Goal: Task Accomplishment & Management: Manage account settings

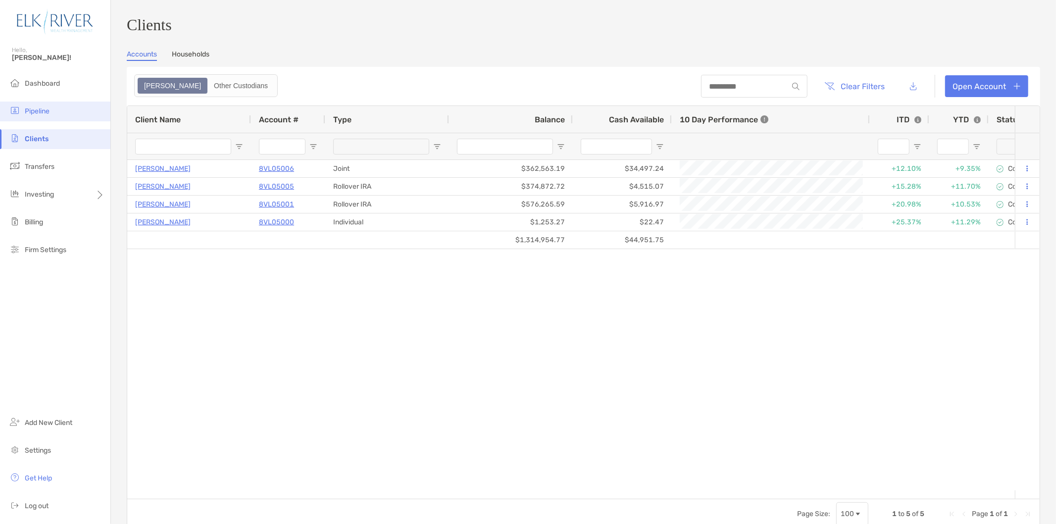
click at [49, 117] on li "Pipeline" at bounding box center [55, 112] width 110 height 20
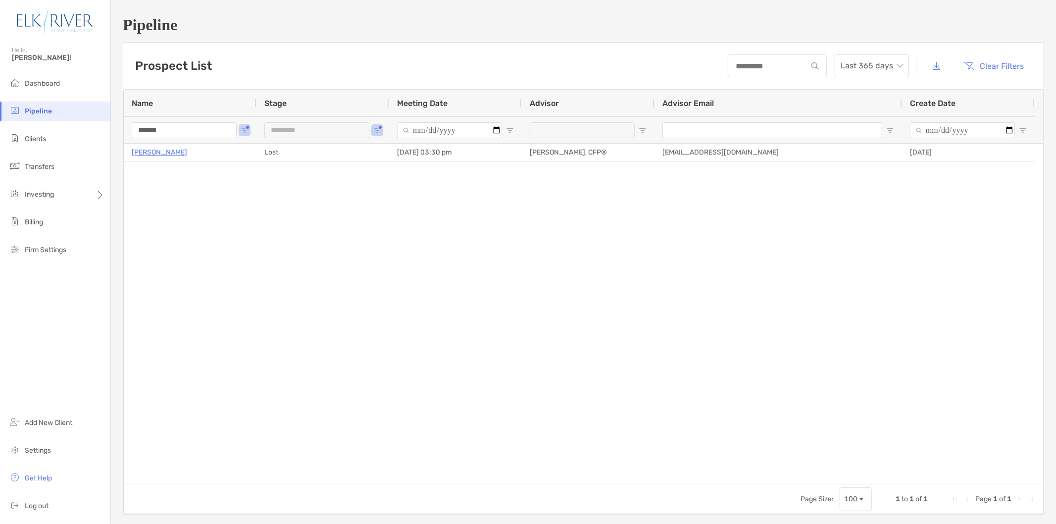
click at [198, 131] on input "******" at bounding box center [184, 130] width 105 height 16
type input "**********"
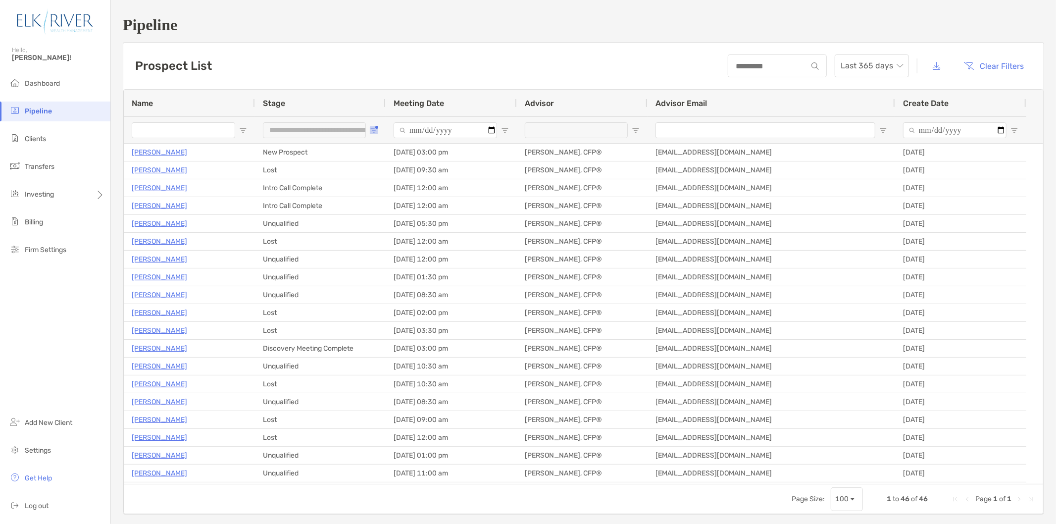
click at [377, 130] on button "Open Filter Menu" at bounding box center [374, 130] width 8 height 8
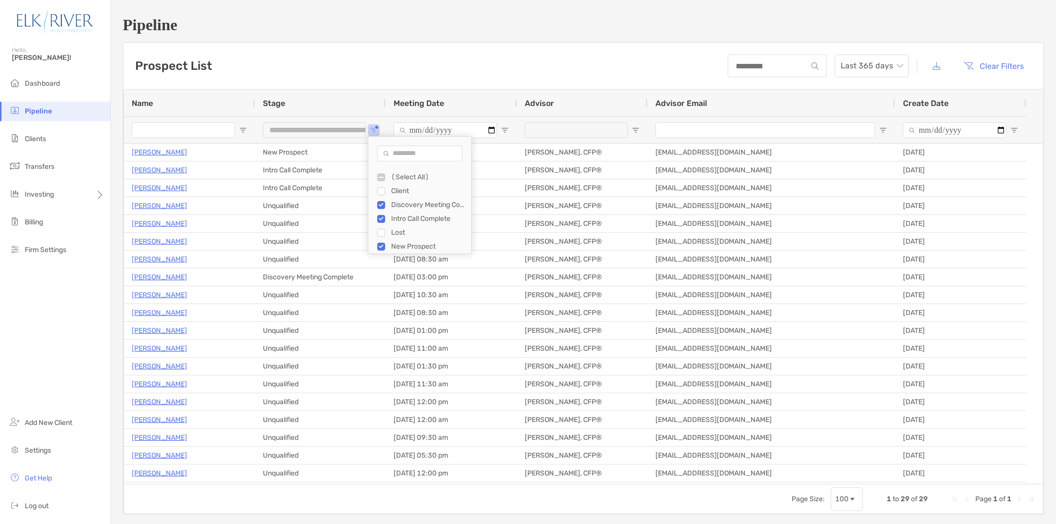
scroll to position [13, 0]
click at [397, 243] on div "Unqualified" at bounding box center [428, 247] width 74 height 8
type input "**********"
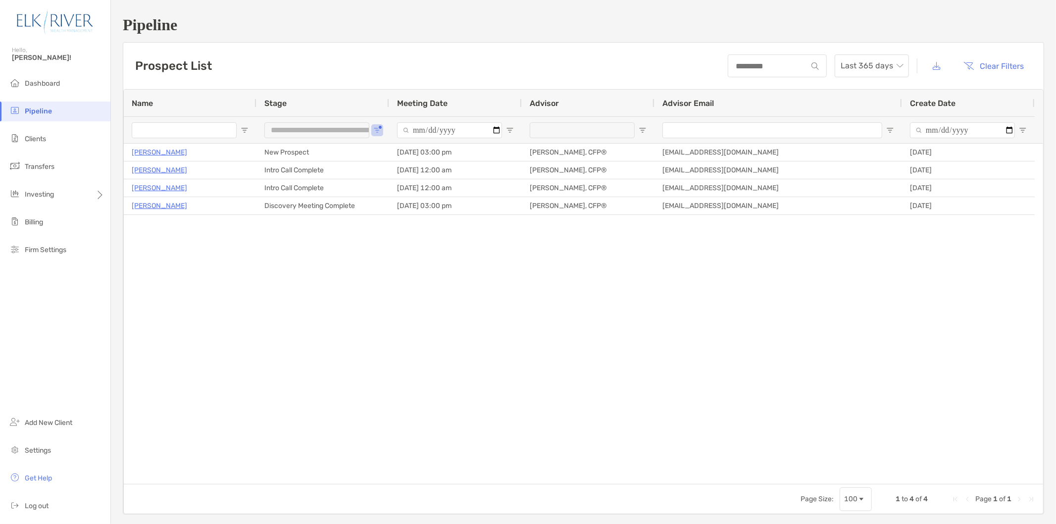
click at [327, 291] on div "Douglas Mencl New Prospect 09/30/2025 - 03:00 pm Corey Gragg, CFP® cgragg@elkri…" at bounding box center [584, 314] width 920 height 340
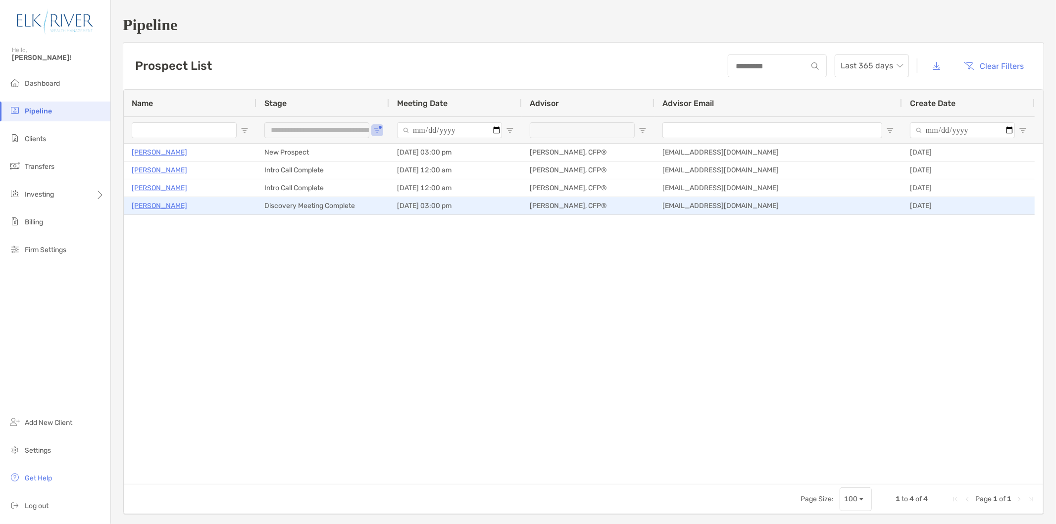
click at [149, 208] on p "Johnna Wilcox" at bounding box center [159, 206] width 55 height 12
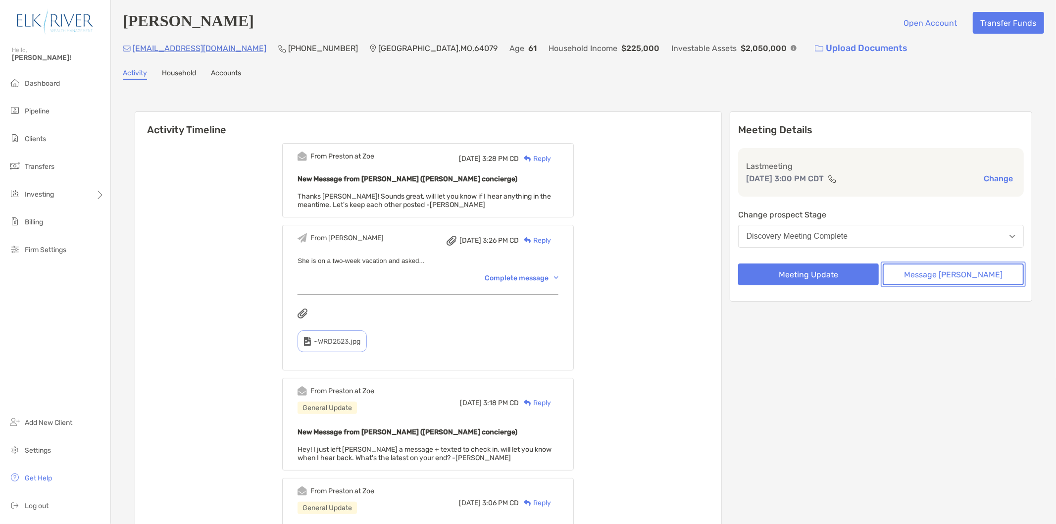
click at [954, 278] on button "Message Zoe" at bounding box center [953, 274] width 141 height 22
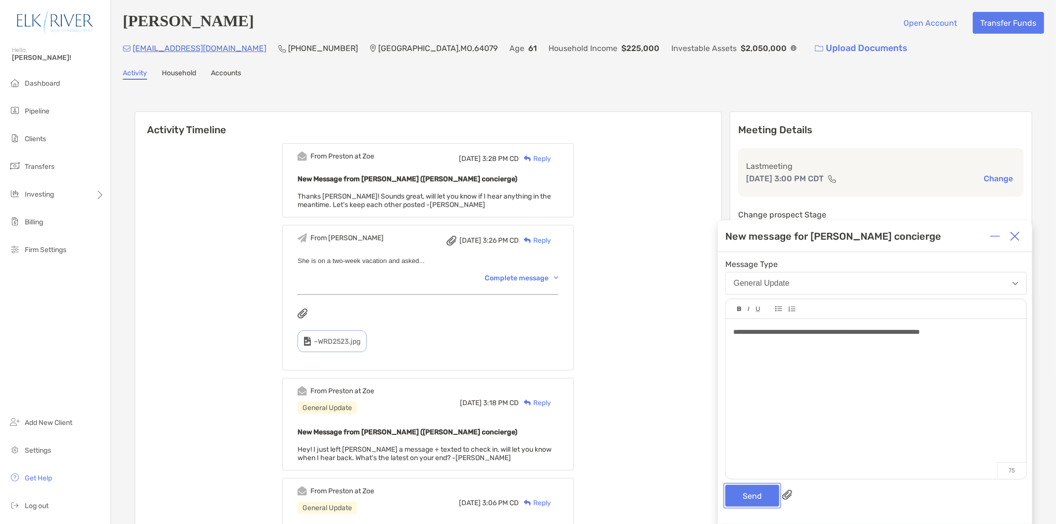
click at [763, 497] on button "Send" at bounding box center [752, 496] width 54 height 22
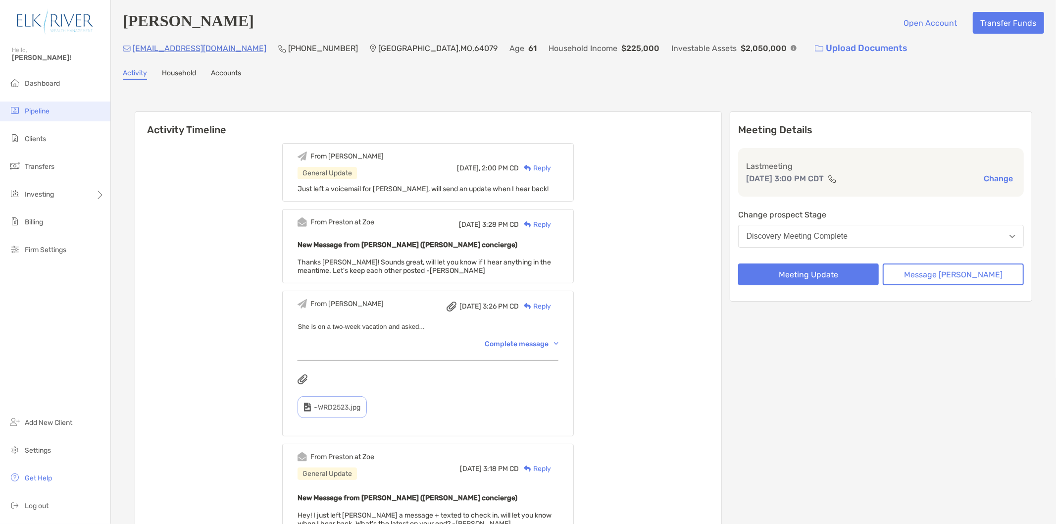
click at [61, 114] on li "Pipeline" at bounding box center [55, 112] width 110 height 20
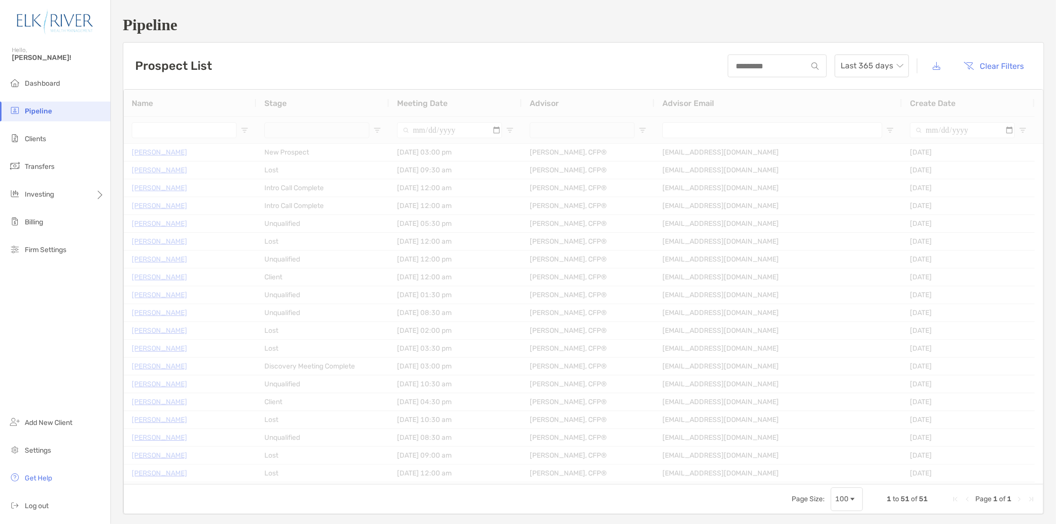
type input "**********"
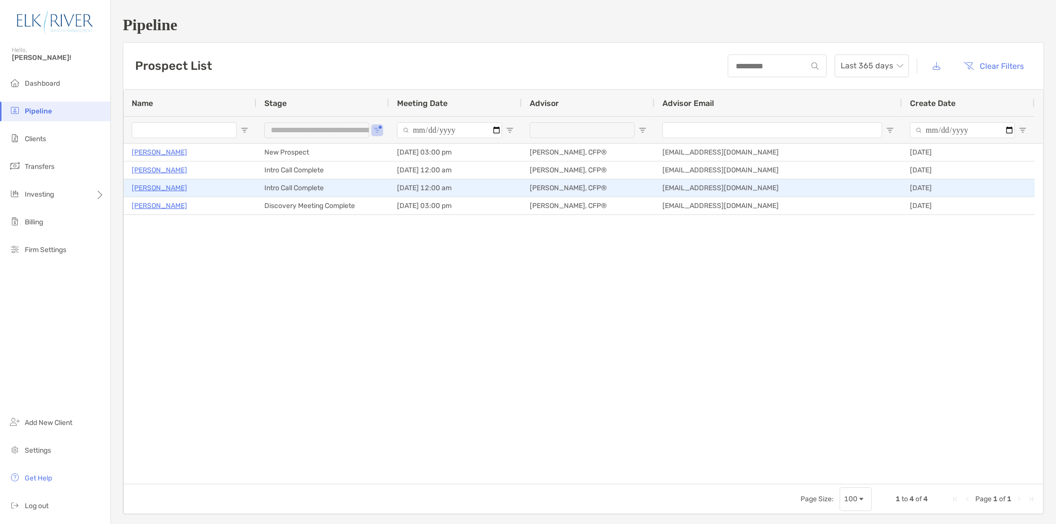
click at [149, 183] on p "[PERSON_NAME]" at bounding box center [159, 188] width 55 height 12
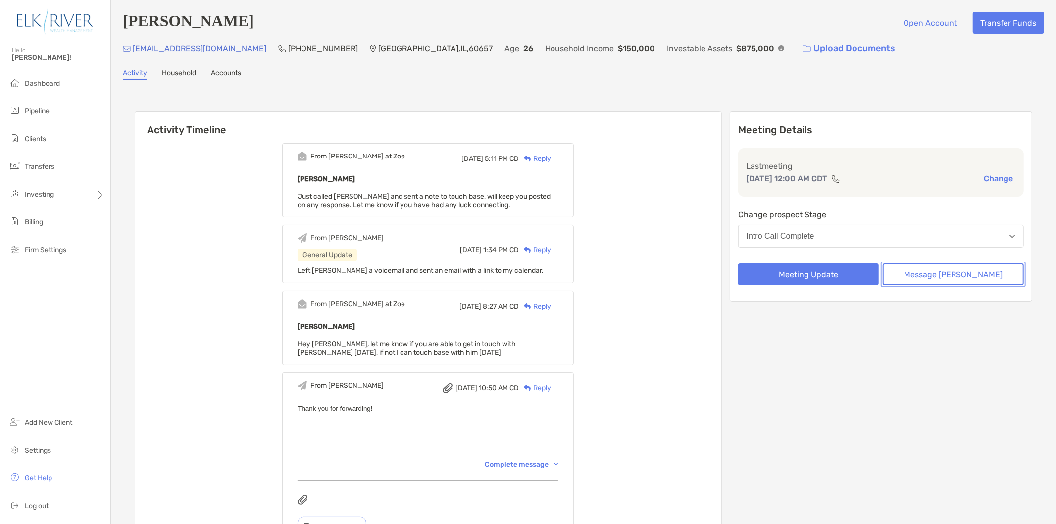
click at [958, 264] on button "Message Zoe" at bounding box center [953, 274] width 141 height 22
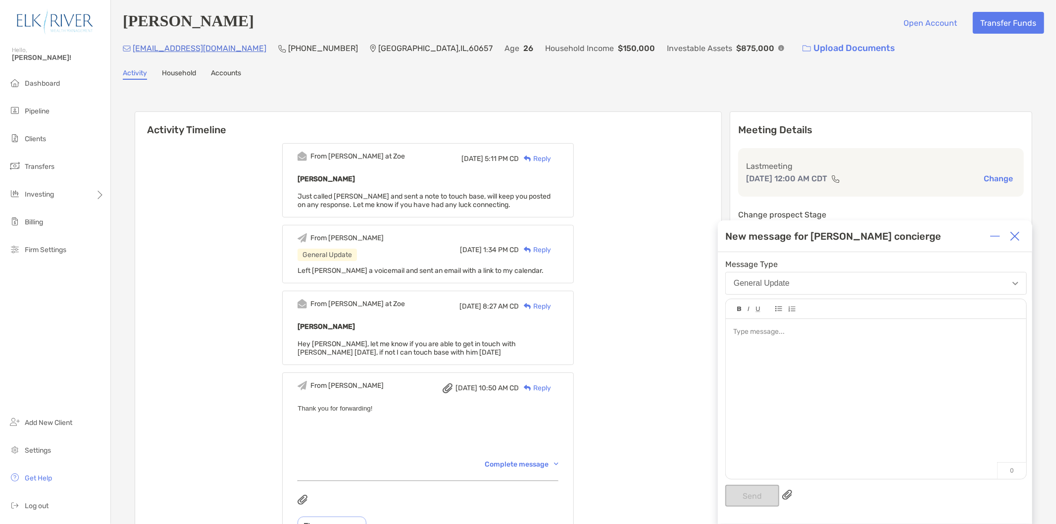
click at [902, 352] on div at bounding box center [876, 394] width 301 height 150
click at [743, 497] on button "Send" at bounding box center [752, 496] width 54 height 22
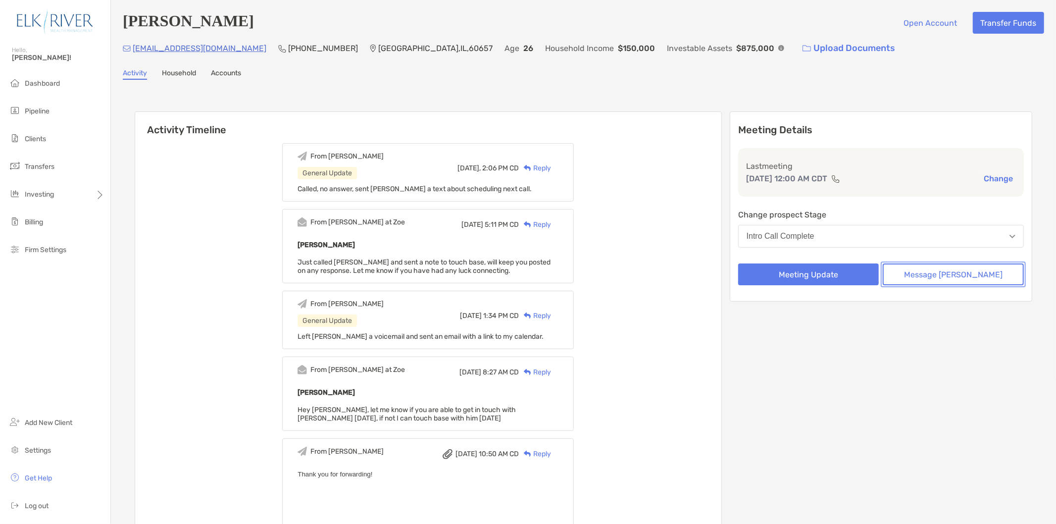
click at [905, 269] on button "Message [PERSON_NAME]" at bounding box center [953, 274] width 141 height 22
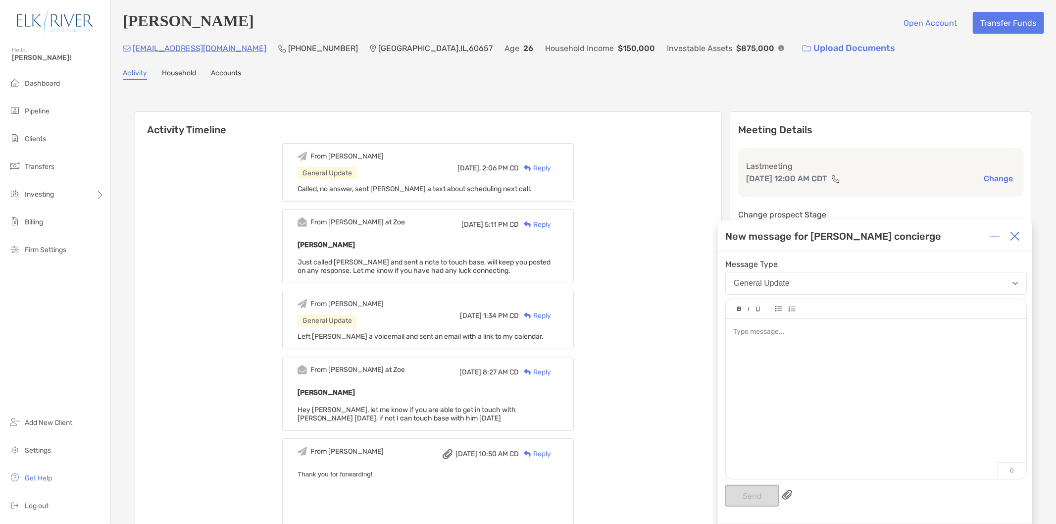
click at [1009, 232] on div at bounding box center [1015, 236] width 20 height 20
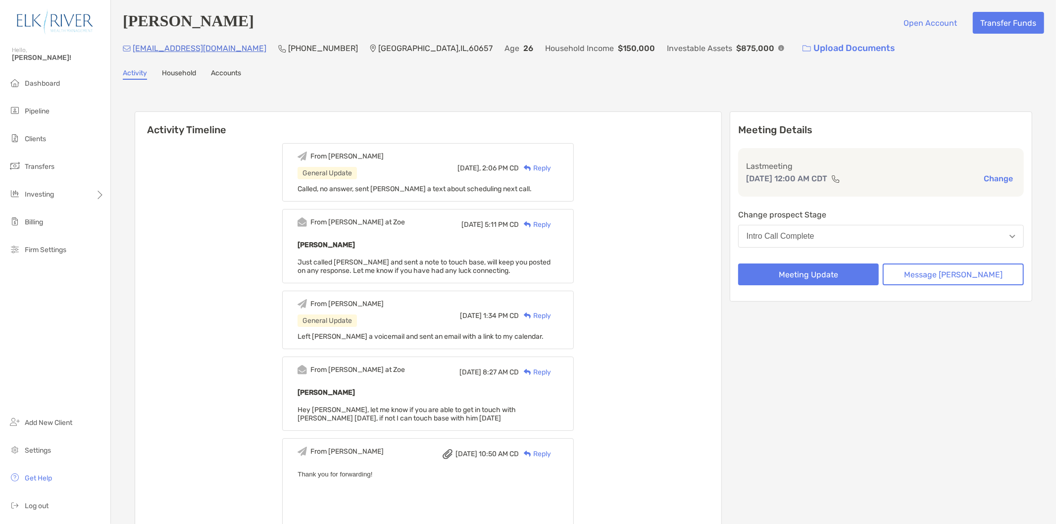
click at [862, 235] on button "Intro Call Complete" at bounding box center [881, 236] width 286 height 23
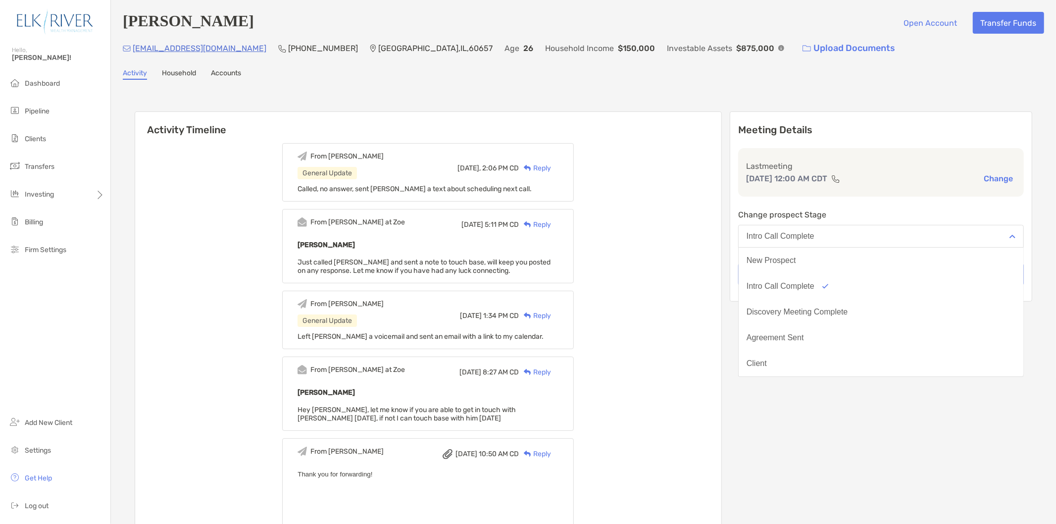
scroll to position [77, 0]
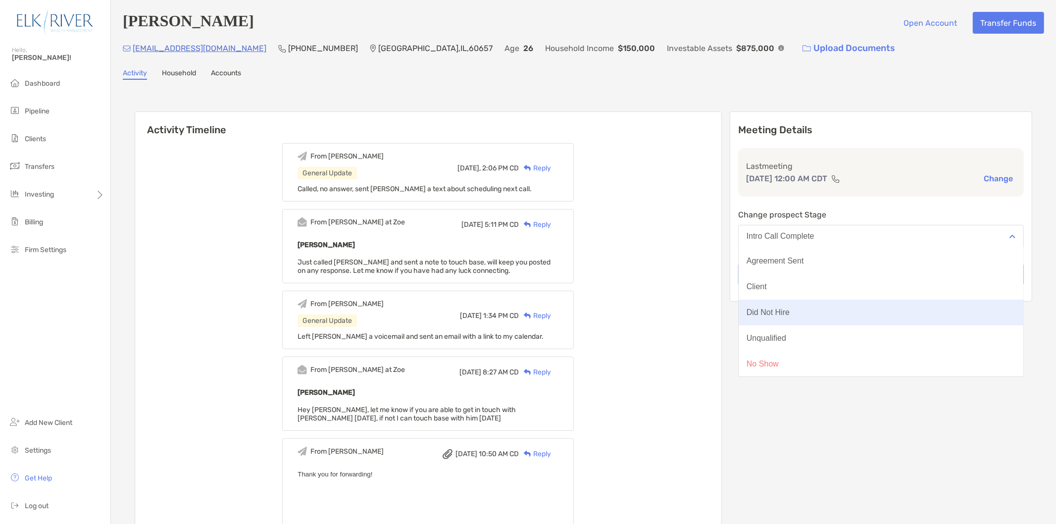
click at [848, 311] on button "Did Not Hire" at bounding box center [881, 313] width 285 height 26
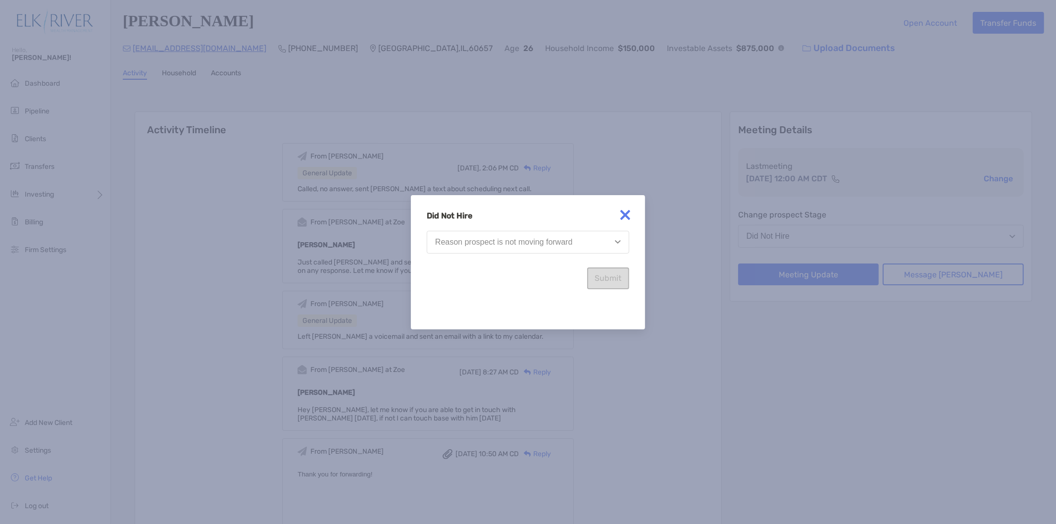
click at [535, 238] on div "Reason prospect is not moving forward" at bounding box center [503, 242] width 137 height 9
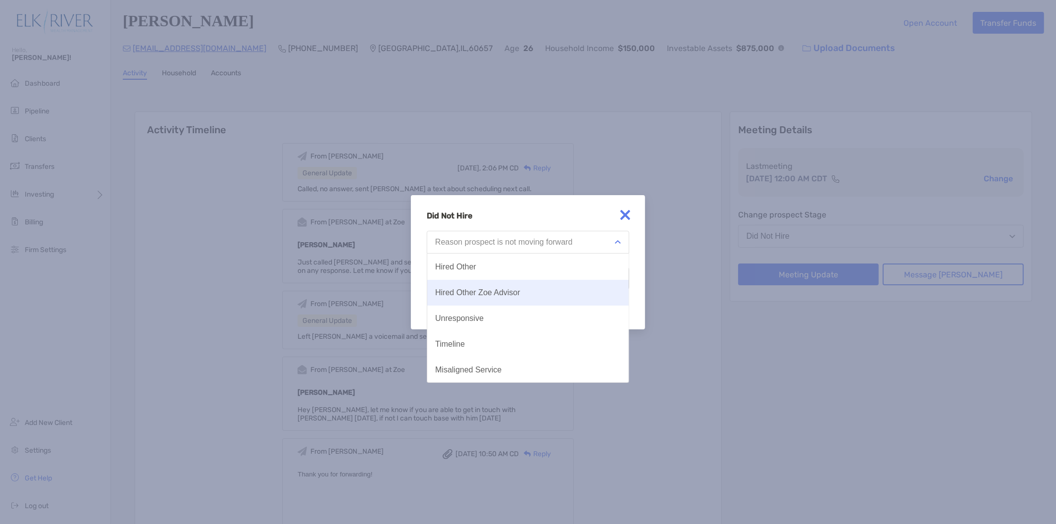
scroll to position [0, 0]
click at [582, 221] on div "Did Not Hire Reason prospect is not moving forward Location Price Hired Other H…" at bounding box center [528, 250] width 203 height 78
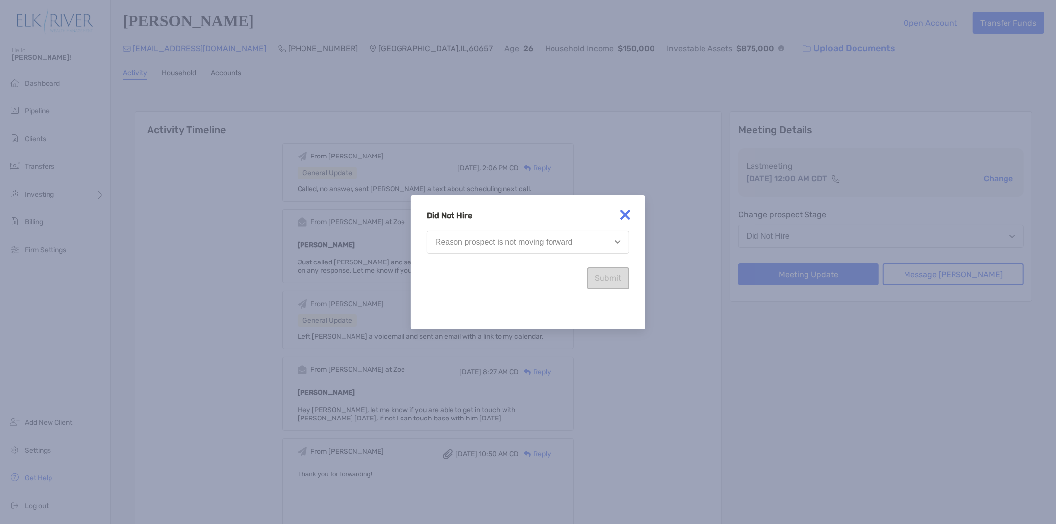
click at [616, 243] on img "button" at bounding box center [618, 241] width 6 height 3
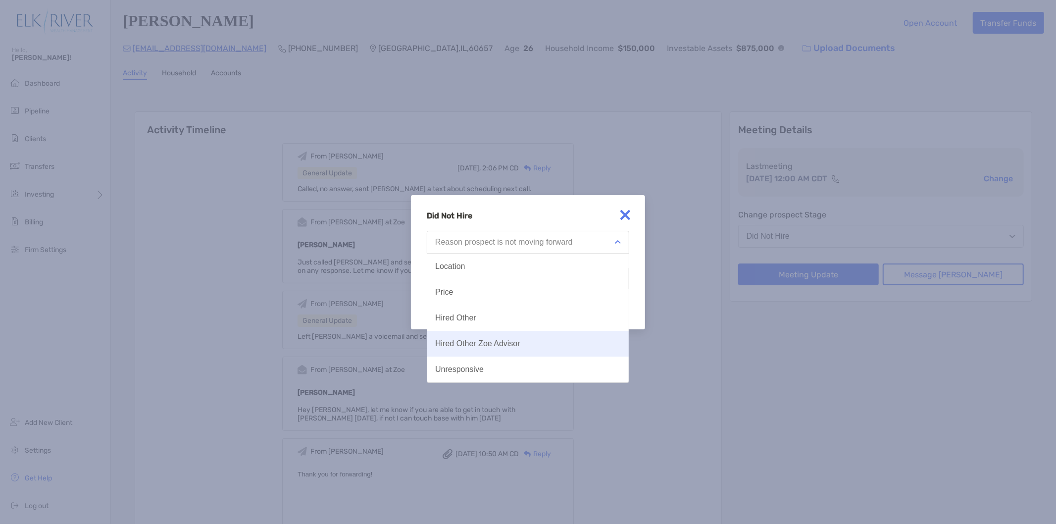
scroll to position [51, 0]
click at [585, 342] on button "Timeline" at bounding box center [528, 344] width 202 height 26
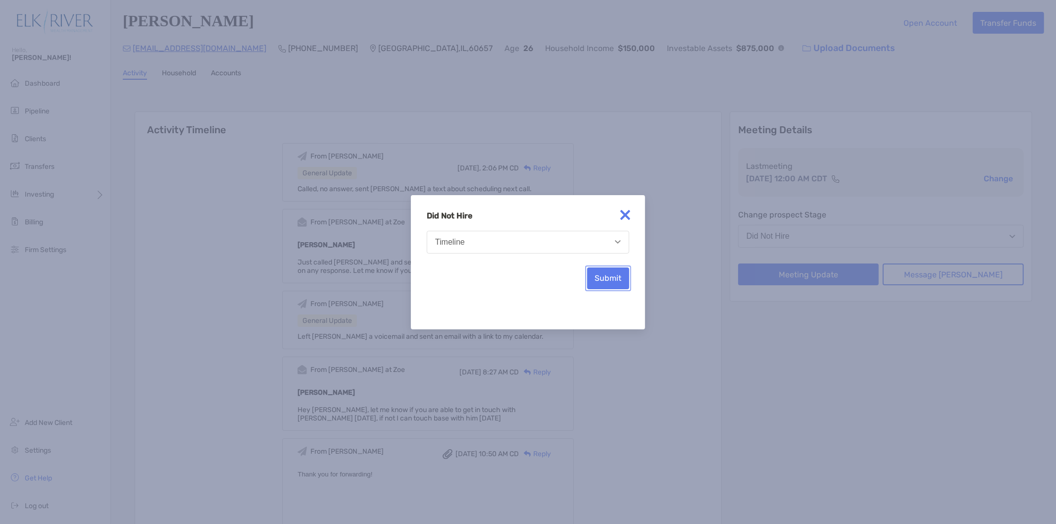
click at [619, 279] on button "Submit" at bounding box center [608, 278] width 42 height 22
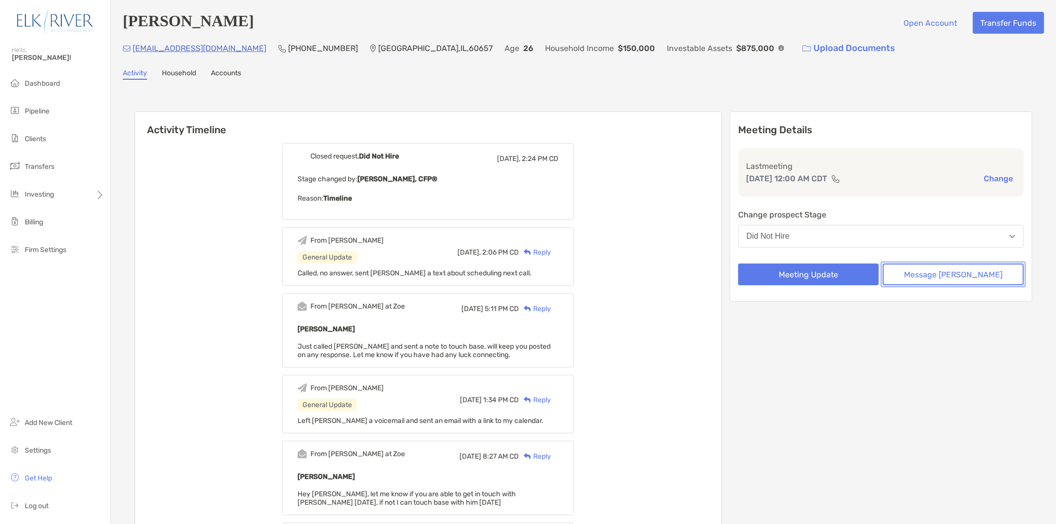
click at [946, 271] on button "Message Zoe" at bounding box center [953, 274] width 141 height 22
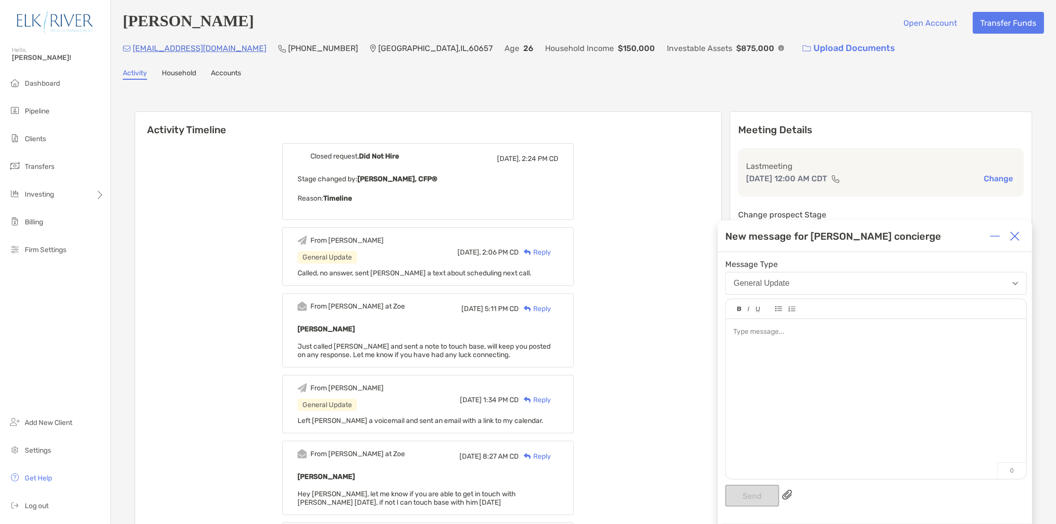
click at [803, 339] on div at bounding box center [876, 394] width 301 height 150
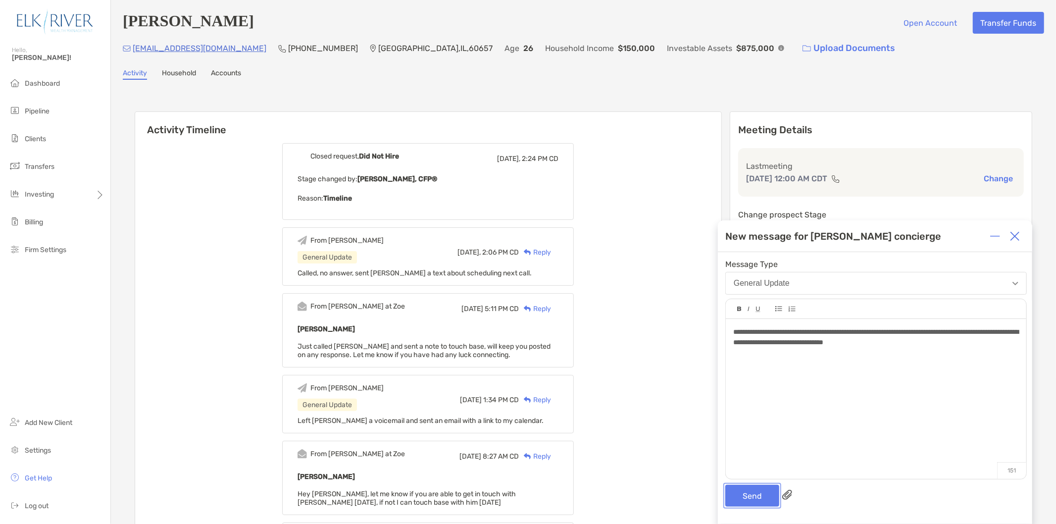
click at [768, 491] on button "Send" at bounding box center [752, 496] width 54 height 22
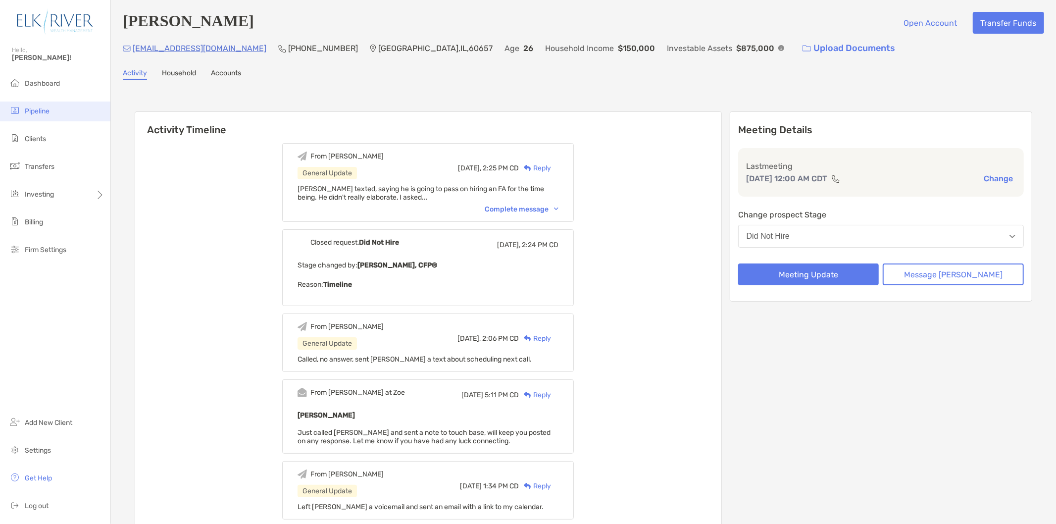
click at [38, 109] on span "Pipeline" at bounding box center [37, 111] width 25 height 8
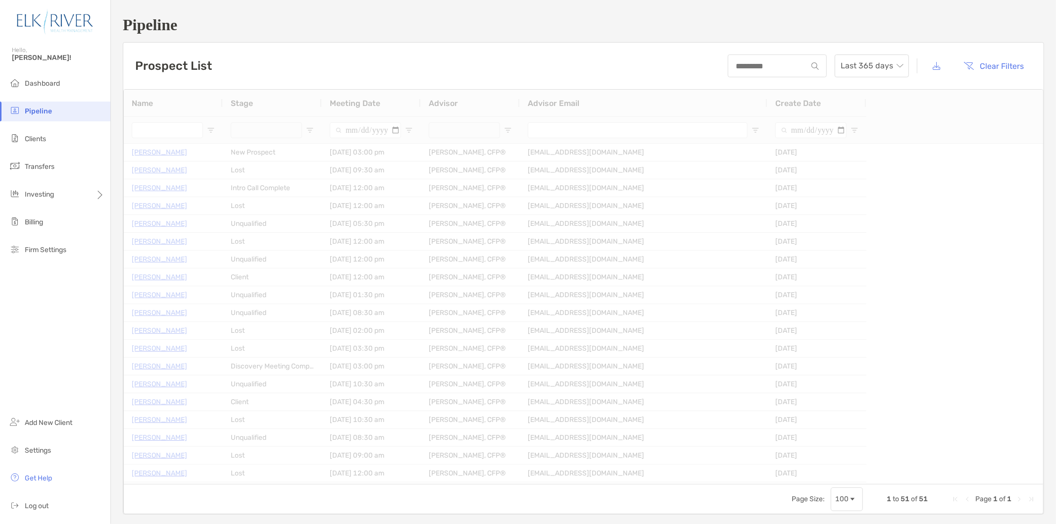
type input "**********"
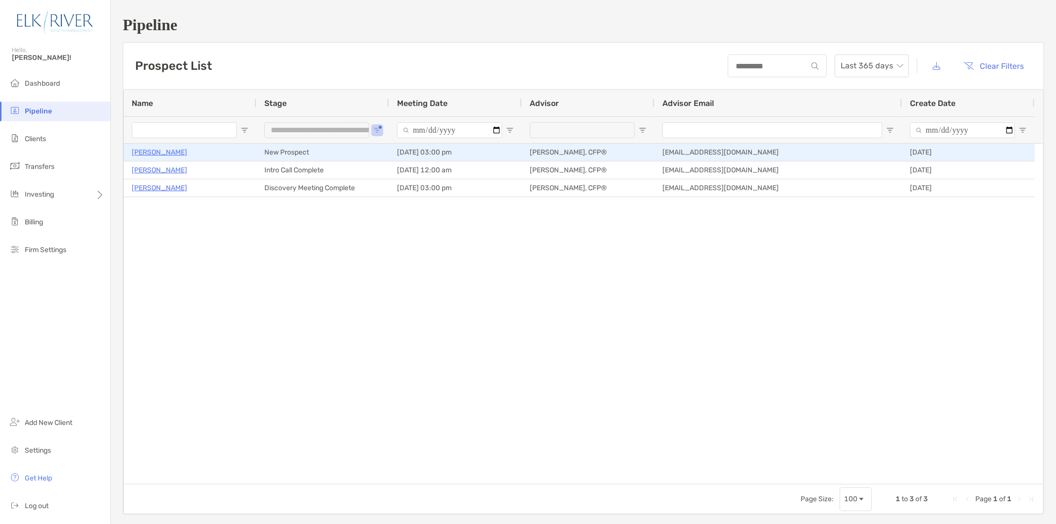
click at [157, 153] on p "Douglas Mencl" at bounding box center [159, 152] width 55 height 12
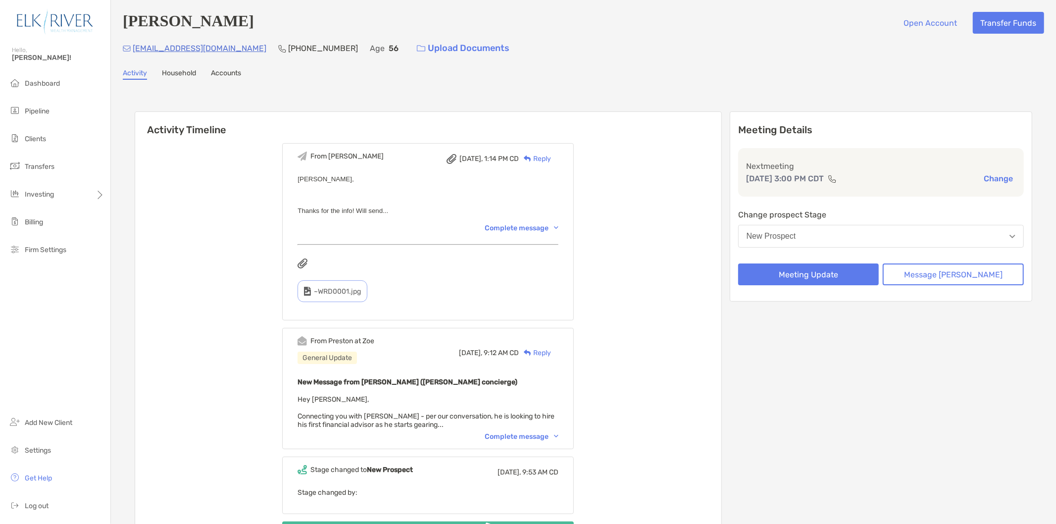
click at [498, 233] on div "From Corey Today, 1:14 PM CD Reply Preston, Thanks for the info! Will send... C…" at bounding box center [428, 231] width 292 height 177
click at [515, 228] on div "Complete message" at bounding box center [522, 228] width 74 height 8
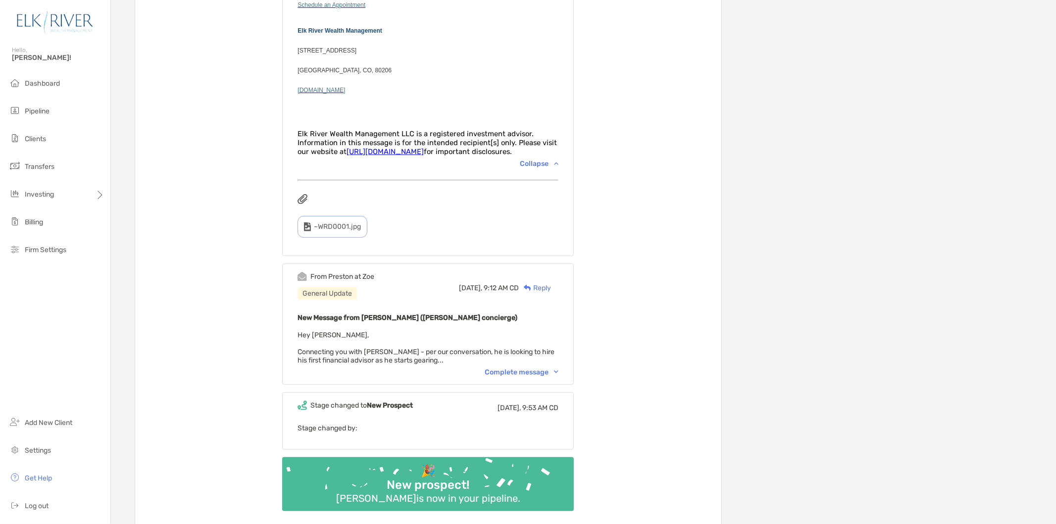
scroll to position [440, 0]
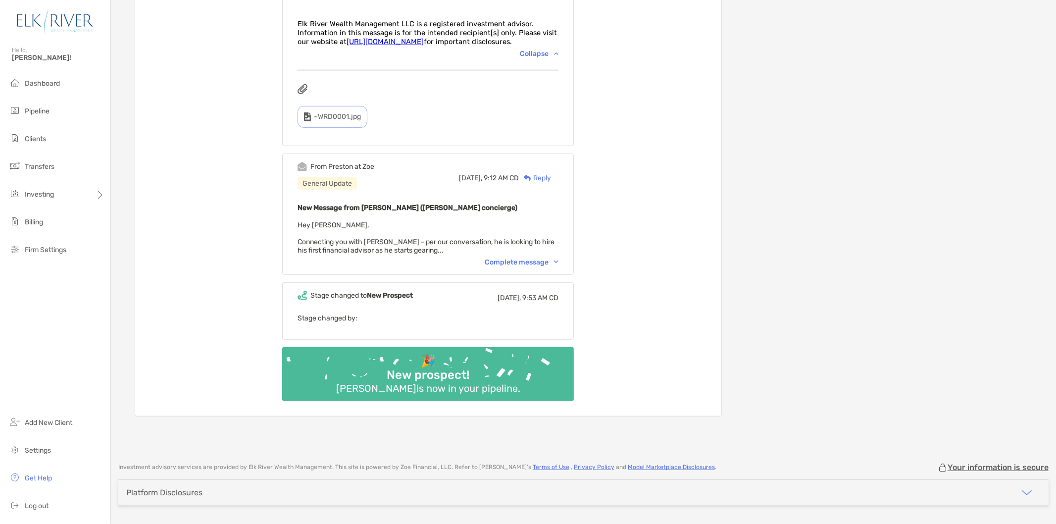
click at [530, 255] on div "From Preston at Zoe General Update Today, 9:12 AM CD Reply New Message from Pre…" at bounding box center [428, 214] width 292 height 121
click at [532, 258] on div "Complete message" at bounding box center [522, 262] width 74 height 8
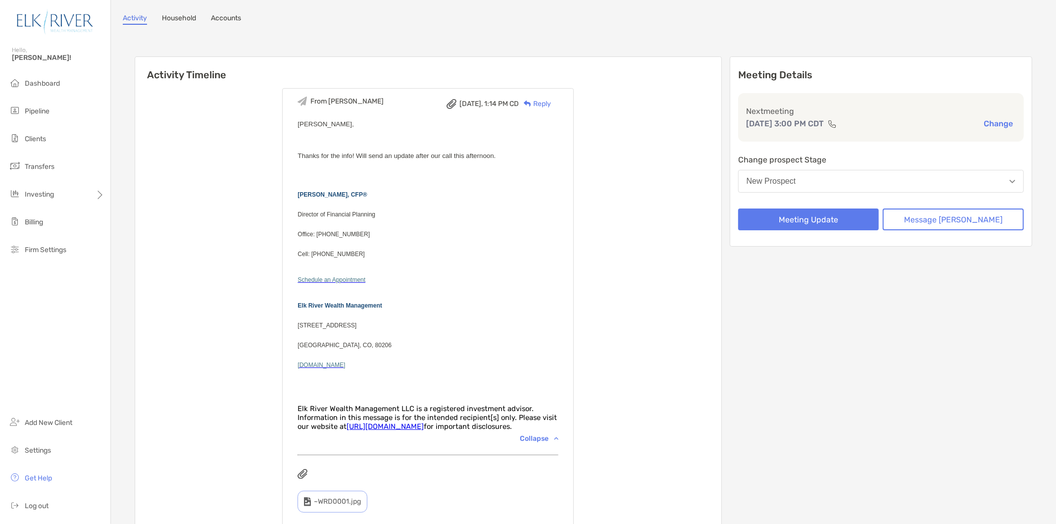
scroll to position [0, 0]
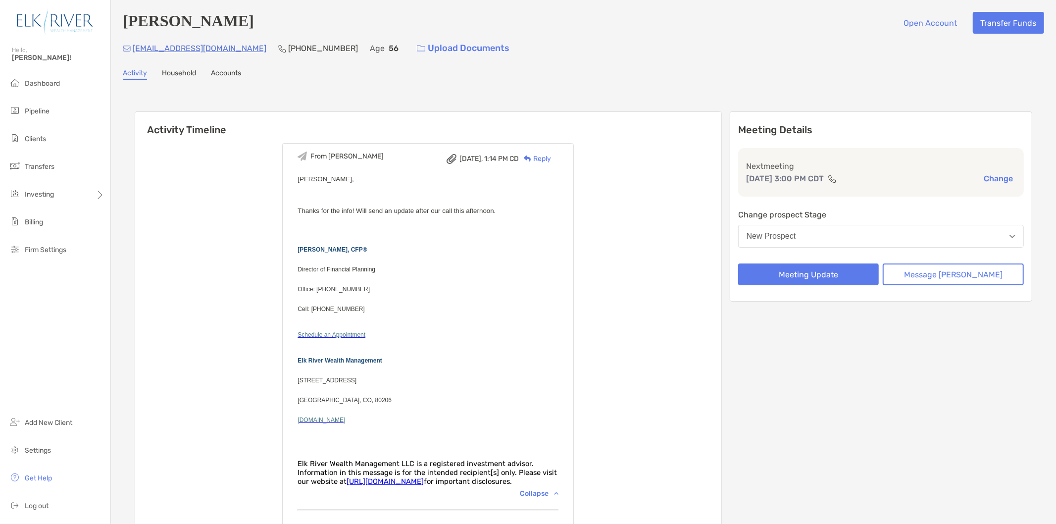
click at [918, 228] on button "New Prospect" at bounding box center [881, 236] width 286 height 23
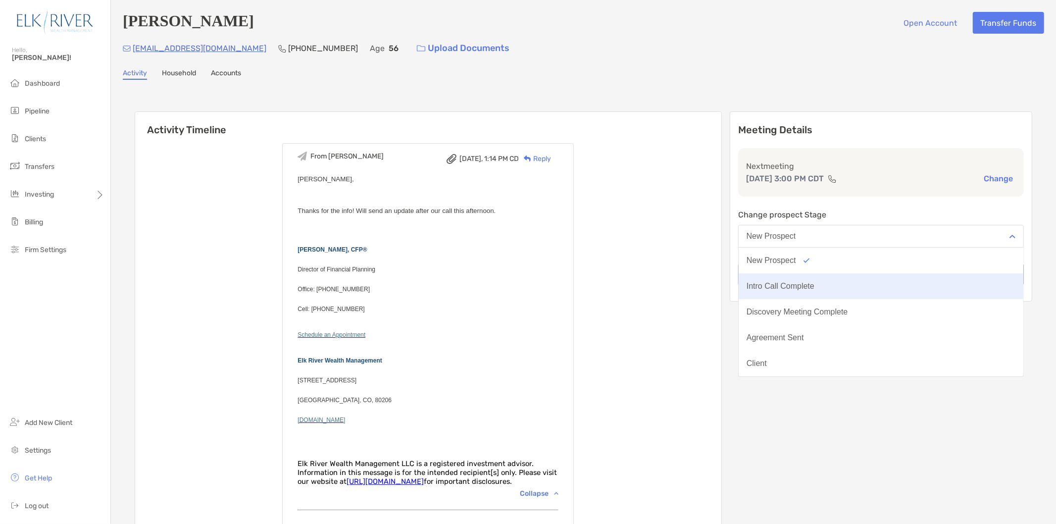
click at [862, 290] on button "Intro Call Complete" at bounding box center [881, 286] width 285 height 26
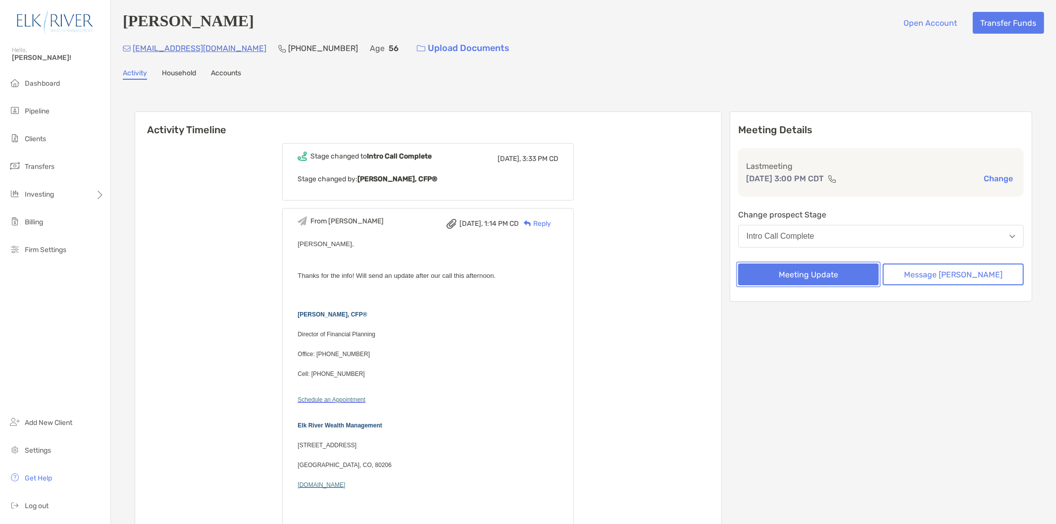
click at [879, 266] on button "Meeting Update" at bounding box center [808, 274] width 141 height 22
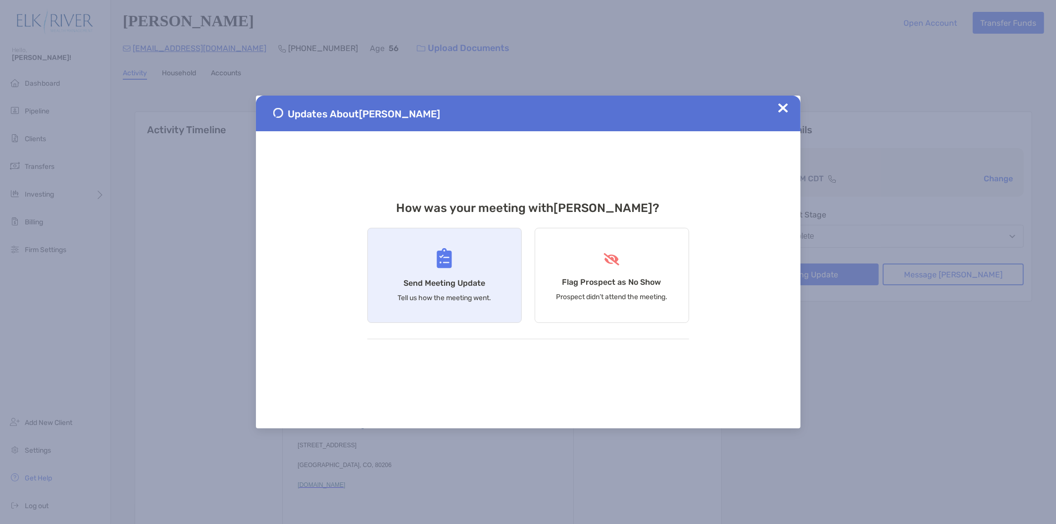
click at [487, 258] on div "Send Meeting Update Tell us how the meeting went." at bounding box center [444, 275] width 154 height 95
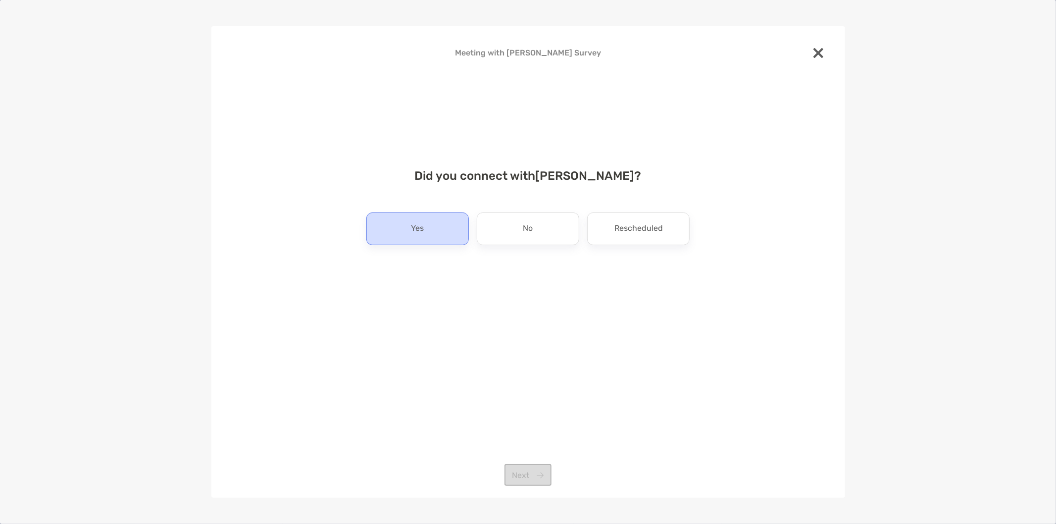
click at [437, 233] on div "Yes" at bounding box center [417, 228] width 102 height 33
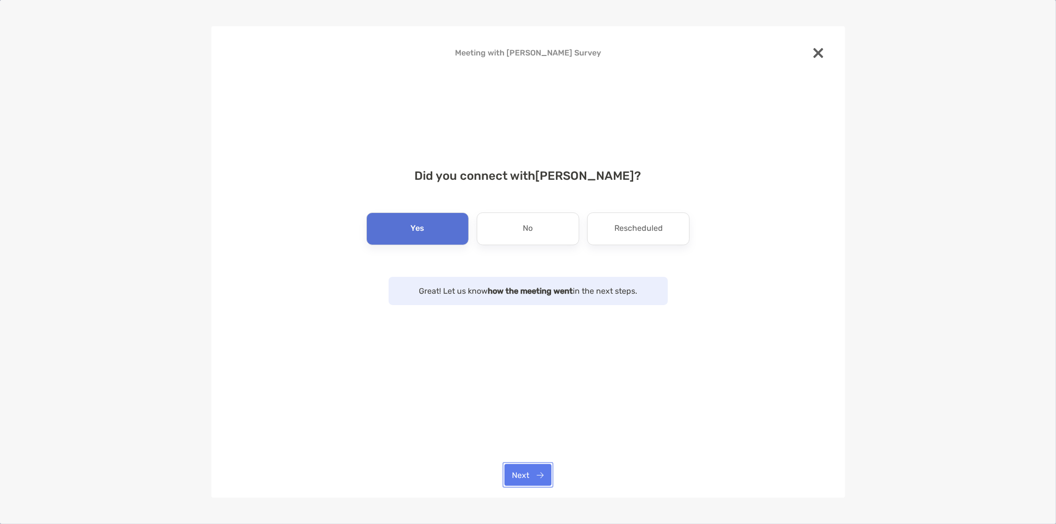
click at [531, 478] on button "Next" at bounding box center [528, 475] width 47 height 22
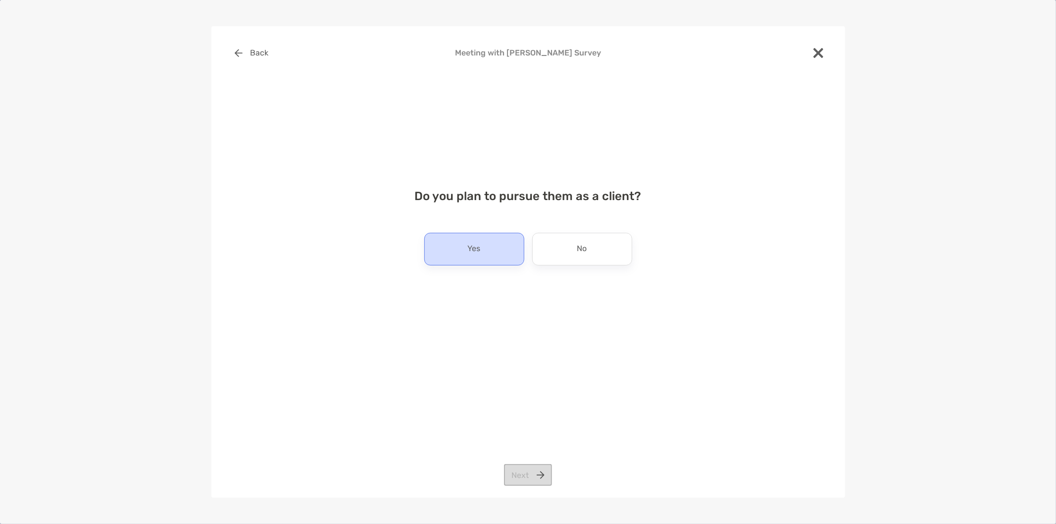
click at [511, 253] on div "Yes" at bounding box center [474, 249] width 100 height 33
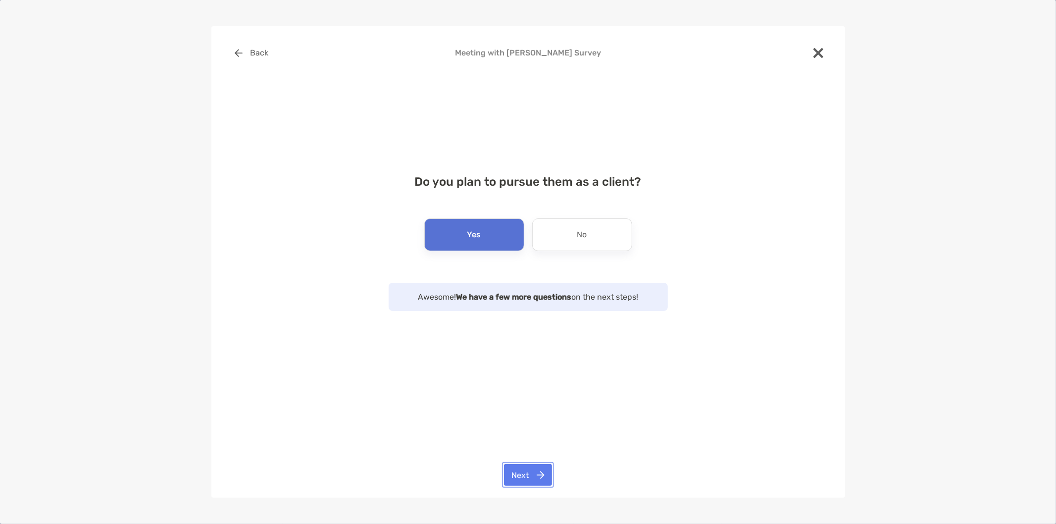
click at [534, 474] on button "Next" at bounding box center [528, 475] width 48 height 22
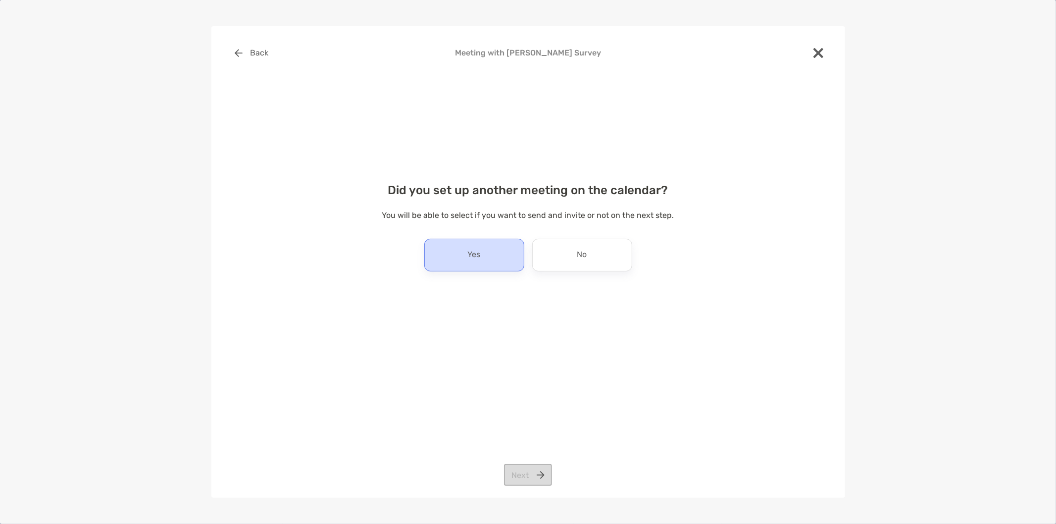
click at [482, 261] on div "Yes" at bounding box center [474, 255] width 100 height 33
click at [531, 476] on button "Next" at bounding box center [528, 475] width 48 height 22
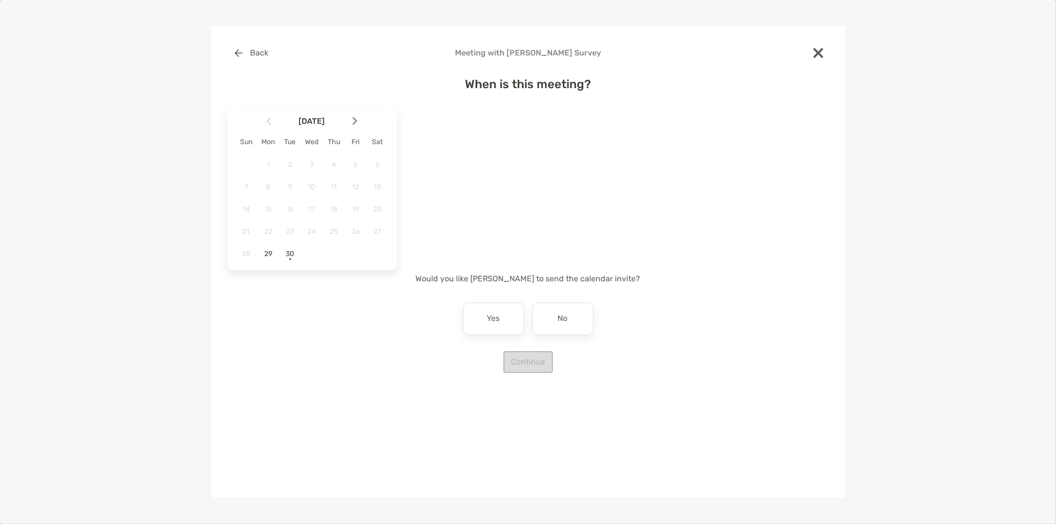
click at [357, 117] on img at bounding box center [355, 121] width 5 height 8
click at [271, 188] on span "6" at bounding box center [268, 187] width 17 height 8
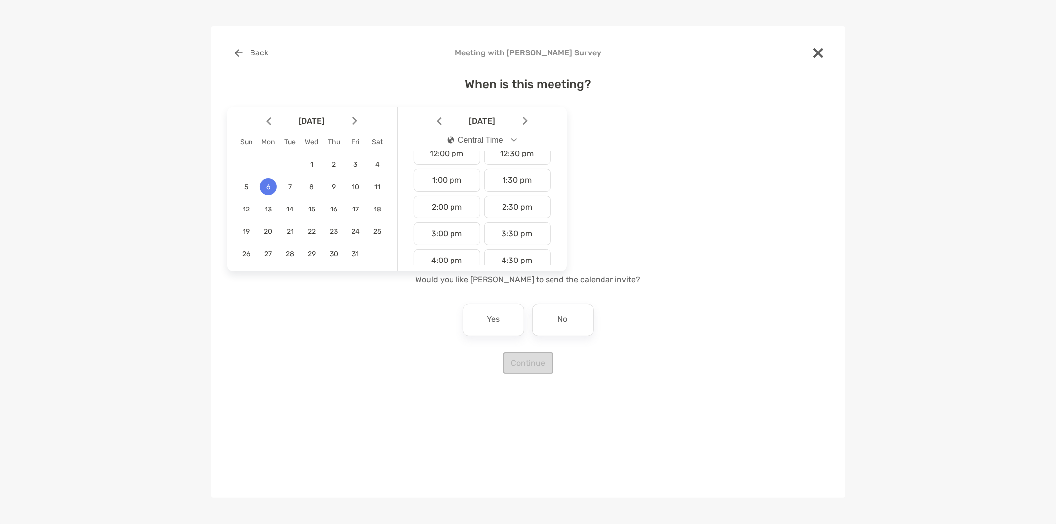
scroll to position [275, 0]
click at [489, 209] on div "12:30 pm" at bounding box center [517, 208] width 66 height 23
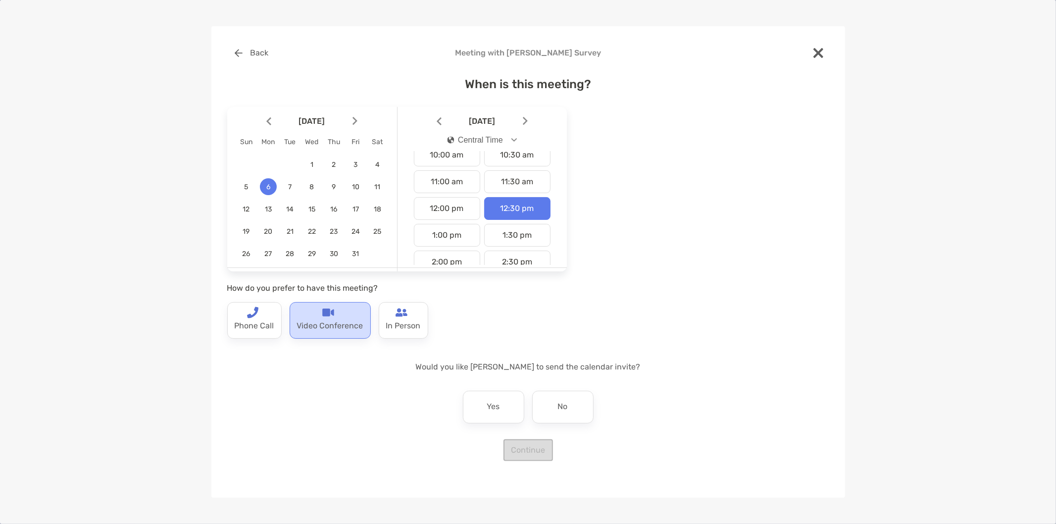
click at [330, 326] on p "Video Conference" at bounding box center [330, 326] width 66 height 16
click at [508, 418] on div "Yes" at bounding box center [493, 407] width 61 height 33
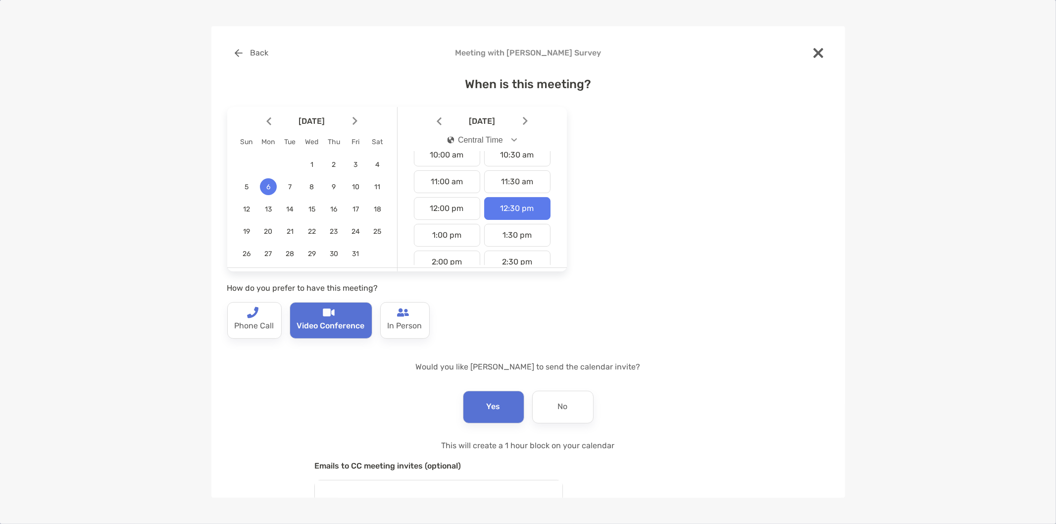
scroll to position [85, 0]
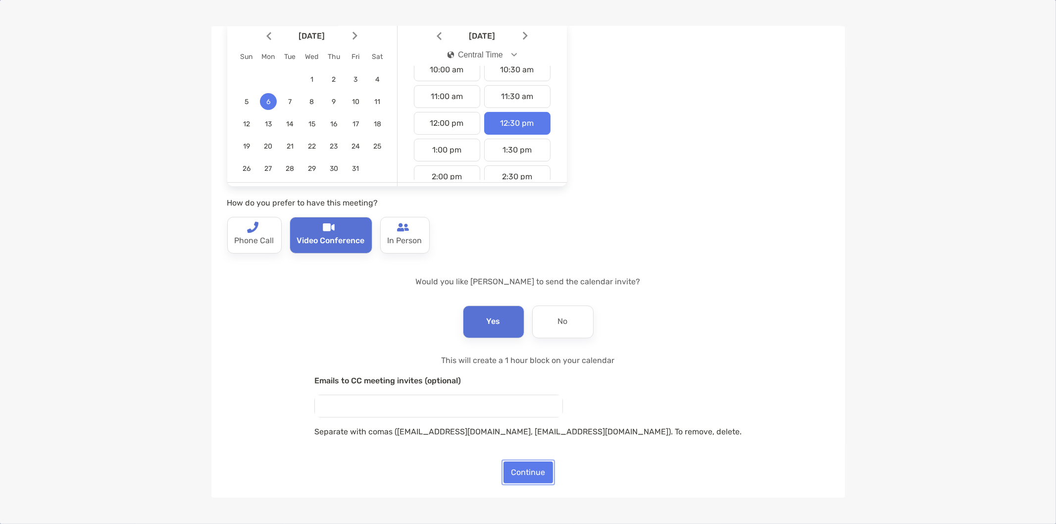
click at [527, 472] on button "Continue" at bounding box center [529, 472] width 50 height 22
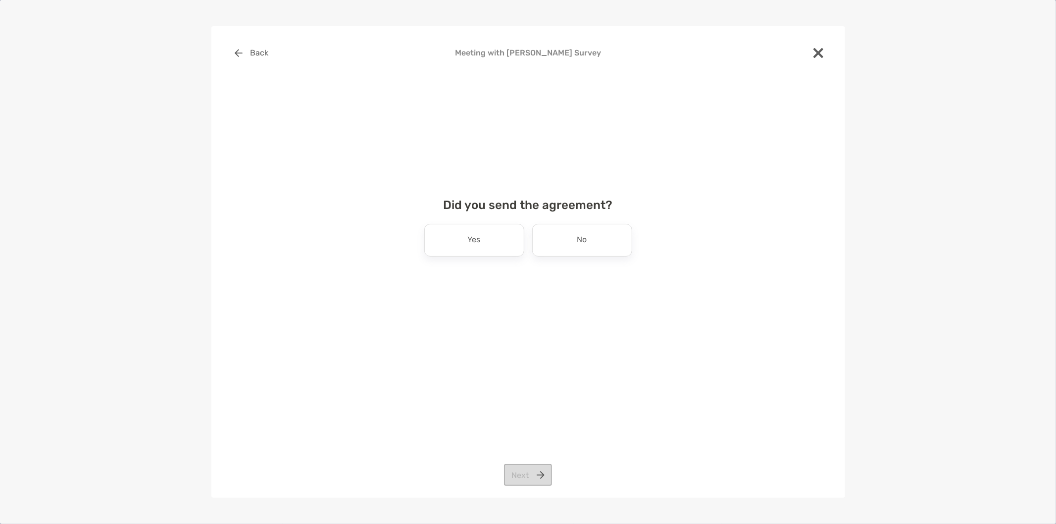
scroll to position [0, 0]
click at [545, 241] on div "No" at bounding box center [582, 240] width 100 height 33
click at [532, 474] on button "Next" at bounding box center [528, 475] width 48 height 22
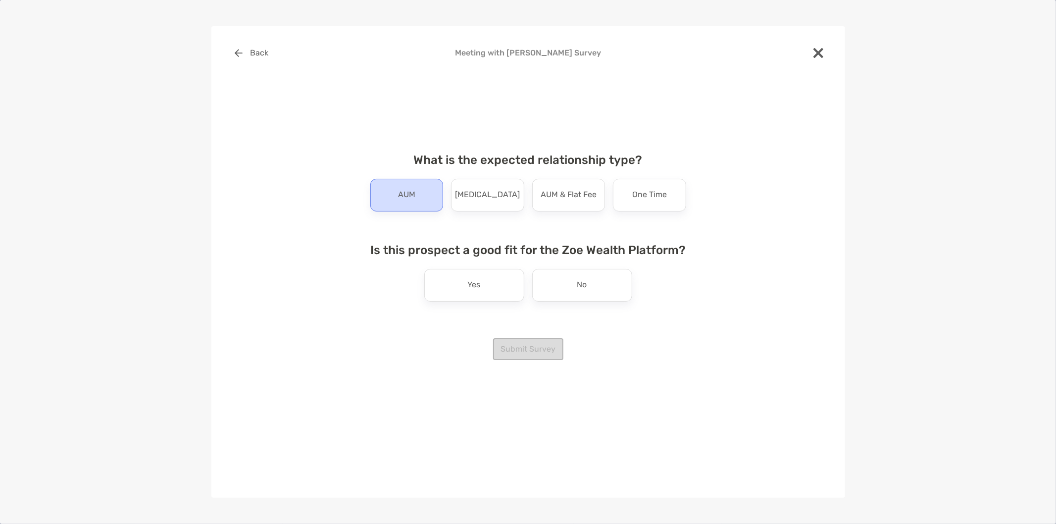
click at [414, 198] on p "AUM" at bounding box center [406, 195] width 17 height 16
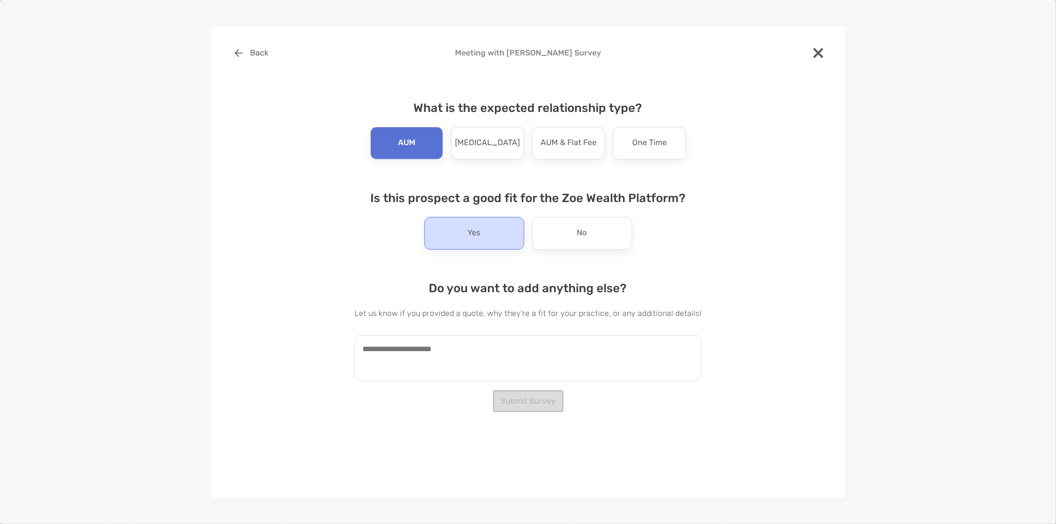
click at [501, 239] on div "Yes" at bounding box center [474, 233] width 100 height 33
click at [511, 354] on textarea at bounding box center [528, 358] width 347 height 46
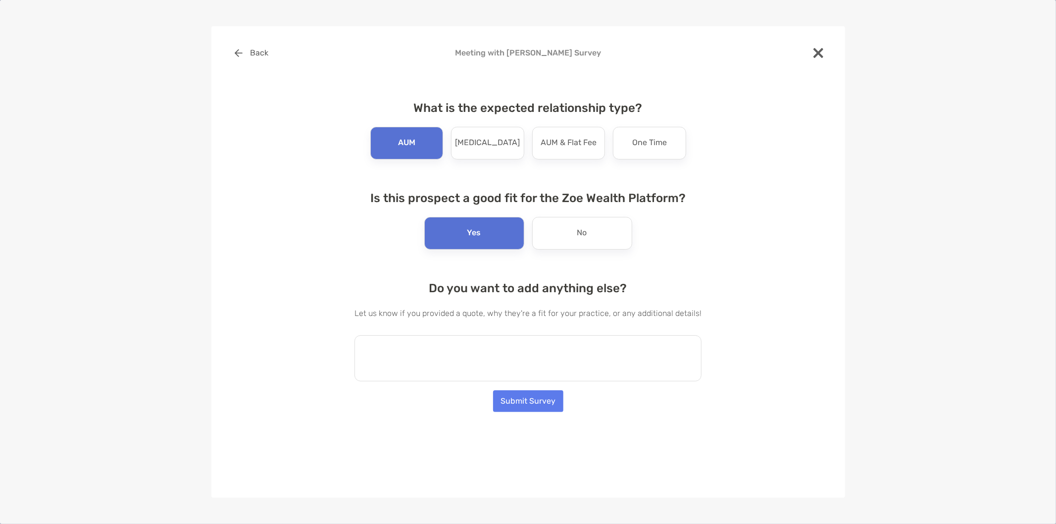
type textarea "*"
type textarea "**********"
click at [541, 404] on button "Submit Survey" at bounding box center [528, 401] width 70 height 22
